Goal: Information Seeking & Learning: Stay updated

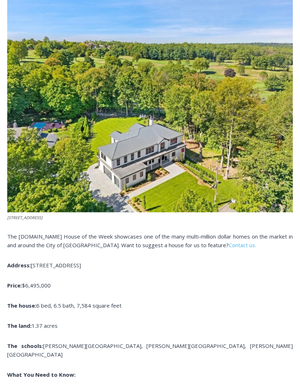
scroll to position [202, 0]
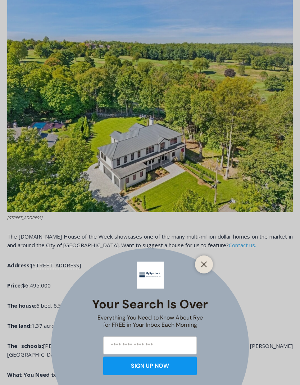
click at [207, 270] on button "Close" at bounding box center [204, 265] width 10 height 10
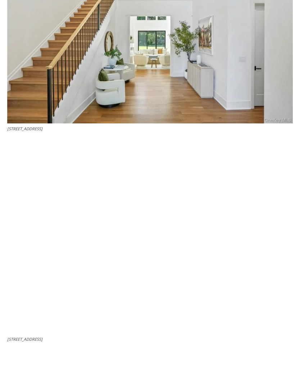
scroll to position [992, 0]
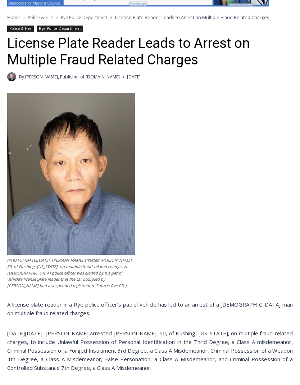
scroll to position [84, 0]
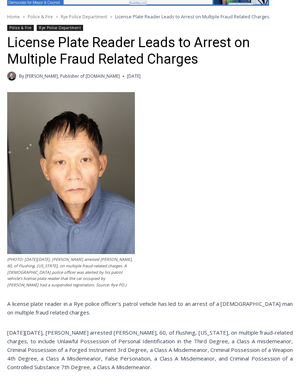
click at [233, 285] on div "(PHOTO: [DATE][DATE], [PERSON_NAME] arrested [PERSON_NAME], 60, of Flushing, [U…" at bounding box center [150, 305] width 286 height 424
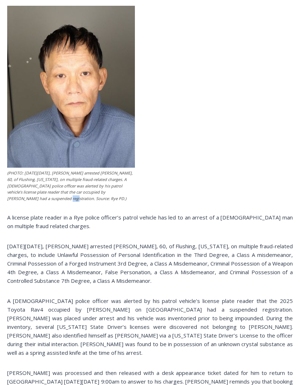
scroll to position [175, 0]
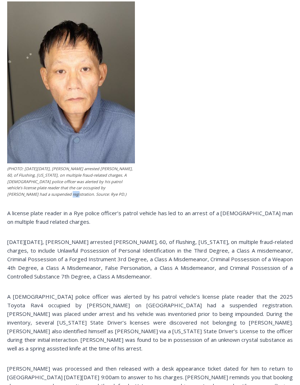
click at [277, 199] on div "(PHOTO: [DATE][DATE], [PERSON_NAME] arrested [PERSON_NAME], 60, of Flushing, [U…" at bounding box center [150, 213] width 286 height 424
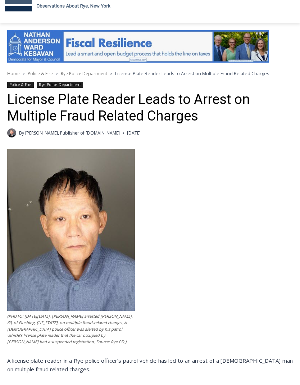
scroll to position [0, 0]
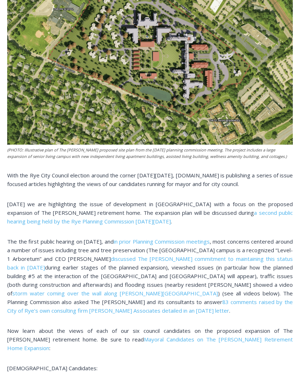
scroll to position [239, 0]
click at [216, 364] on p "Democratic Party Candidates:" at bounding box center [150, 368] width 286 height 9
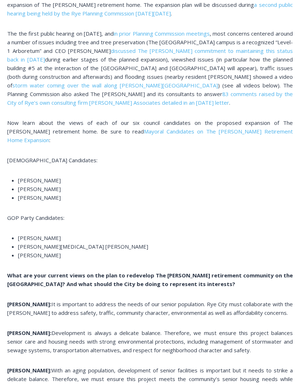
scroll to position [448, 0]
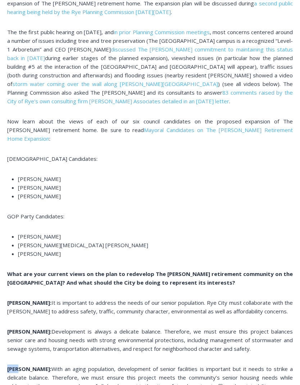
click at [220, 346] on div "(PHOTO: Illustrative plan of The Osborn’s proposed site plan from the July 10, …" at bounding box center [150, 312] width 286 height 1151
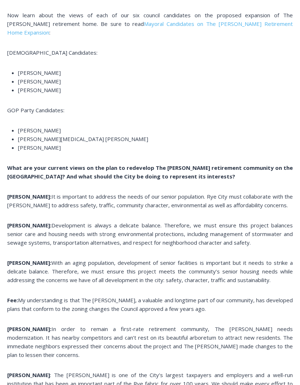
scroll to position [583, 0]
